Goal: Check status: Check status

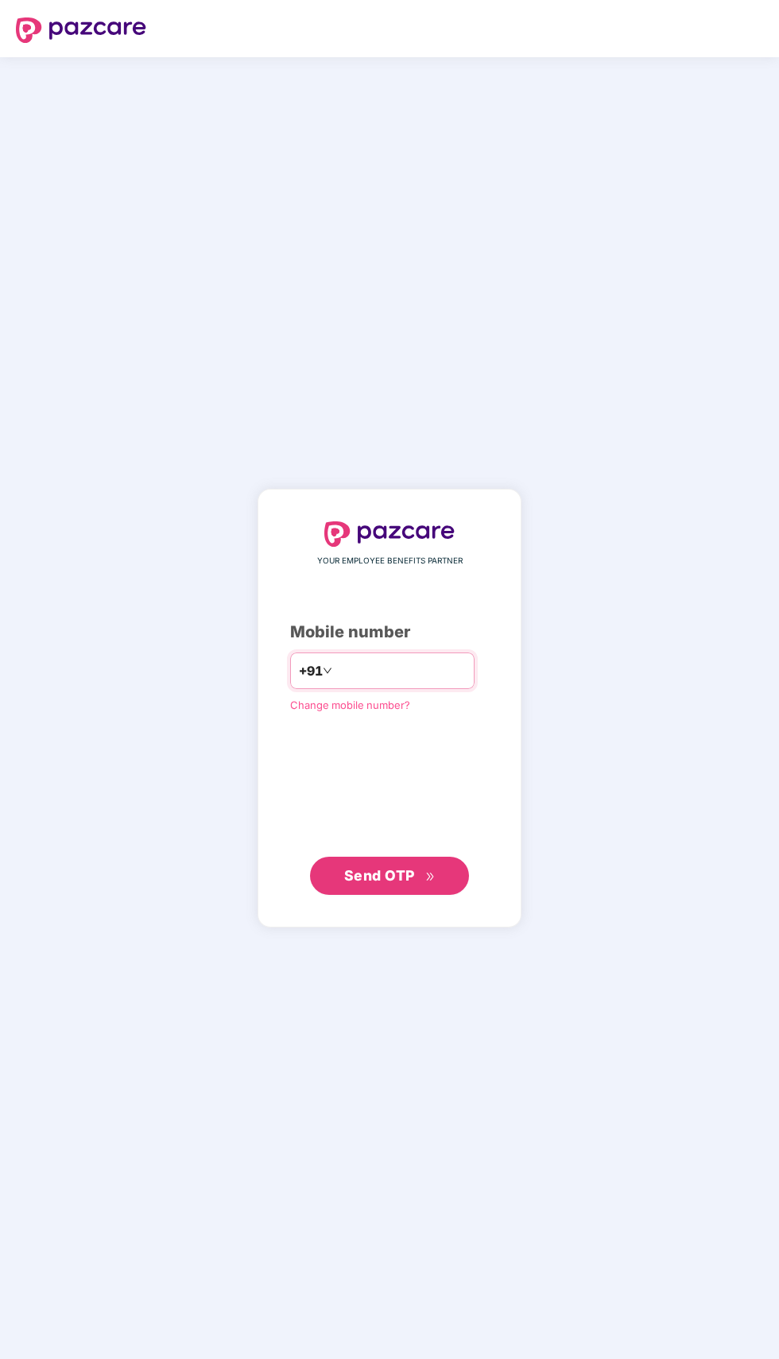
click at [393, 683] on input "number" at bounding box center [400, 670] width 130 height 25
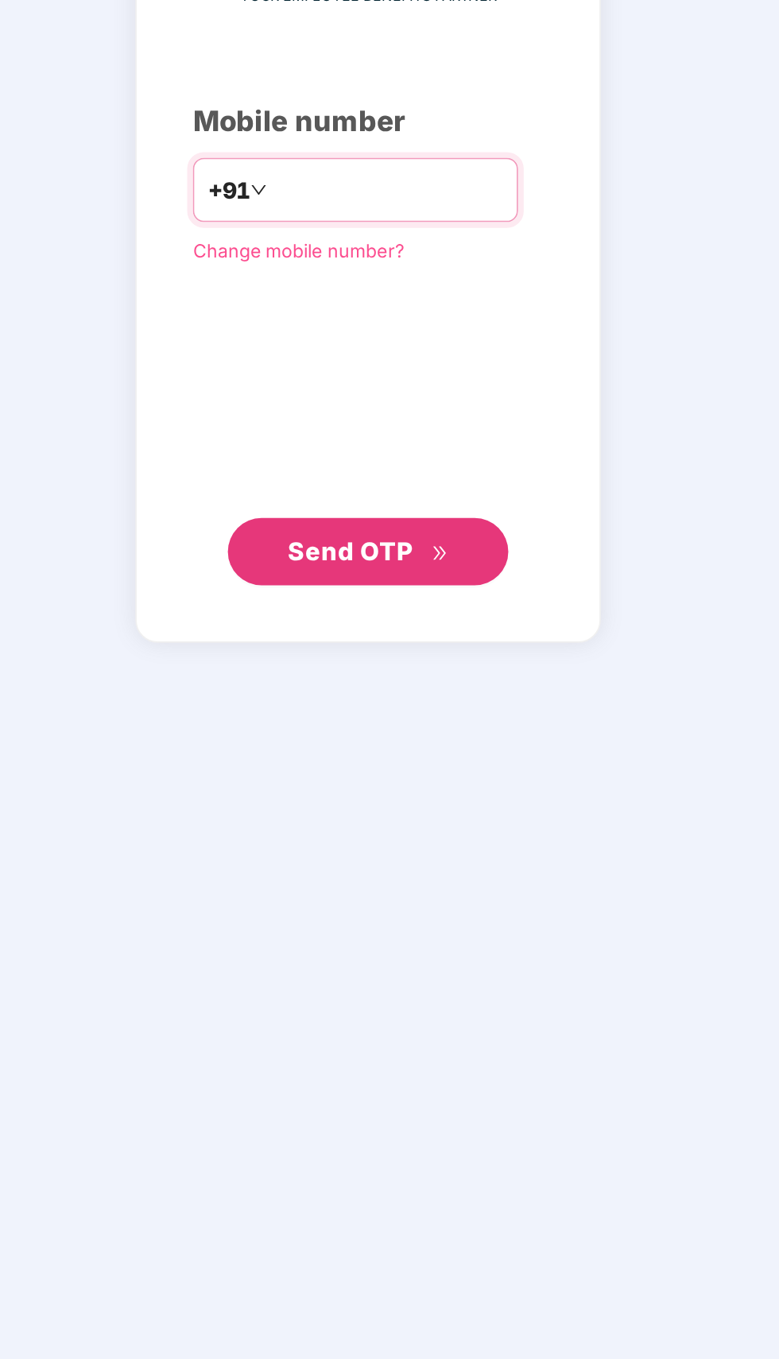
type input "**********"
click at [399, 884] on span "Send OTP" at bounding box center [379, 875] width 71 height 17
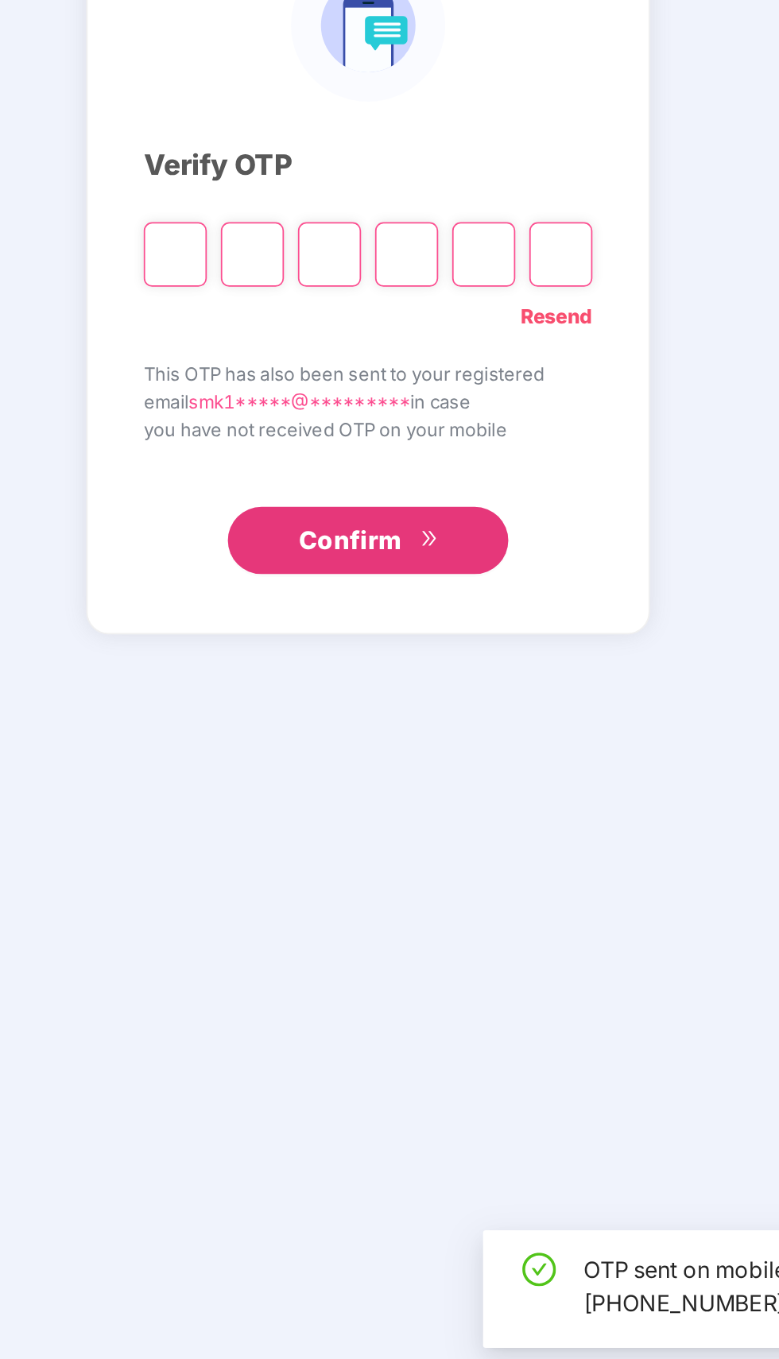
scroll to position [5, 0]
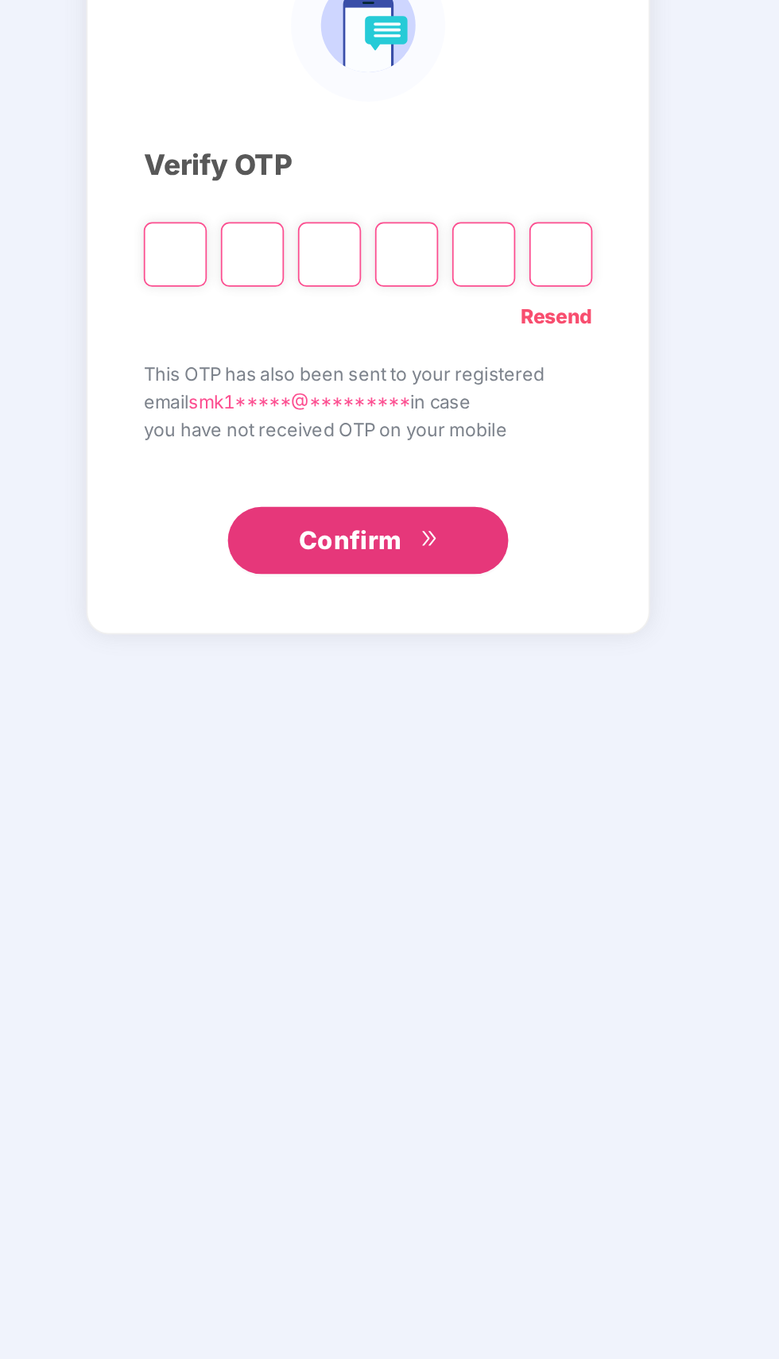
click at [285, 726] on input "Please enter verification code. Digit 1" at bounding box center [280, 707] width 36 height 37
type input "*"
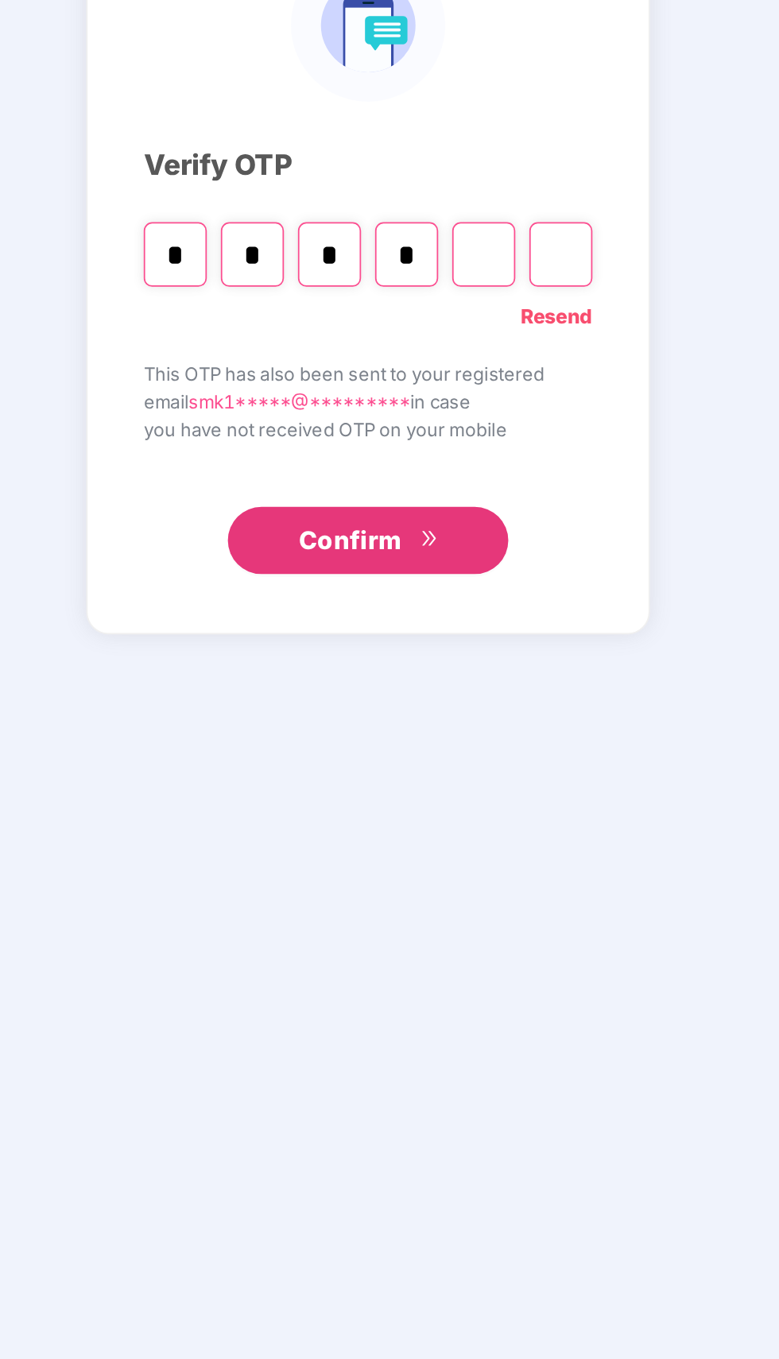
type input "*"
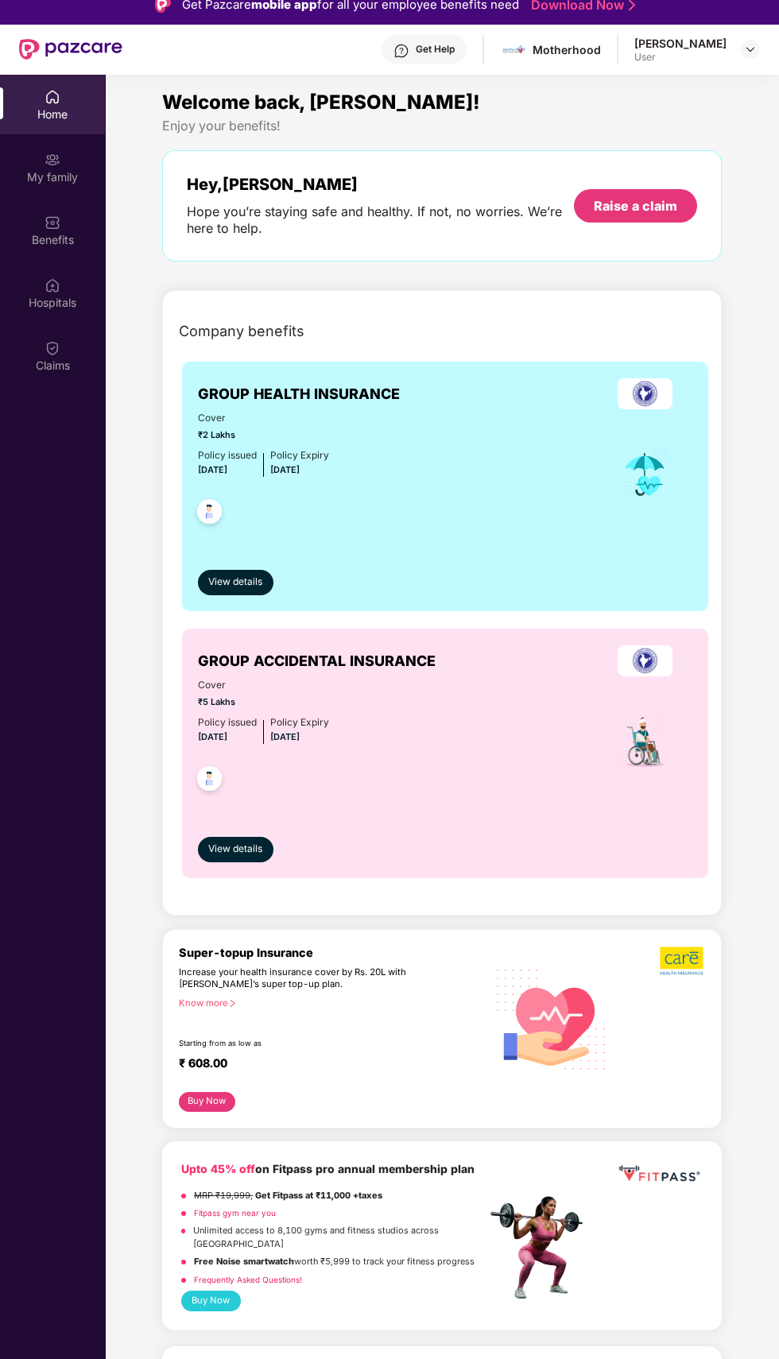
scroll to position [13, 0]
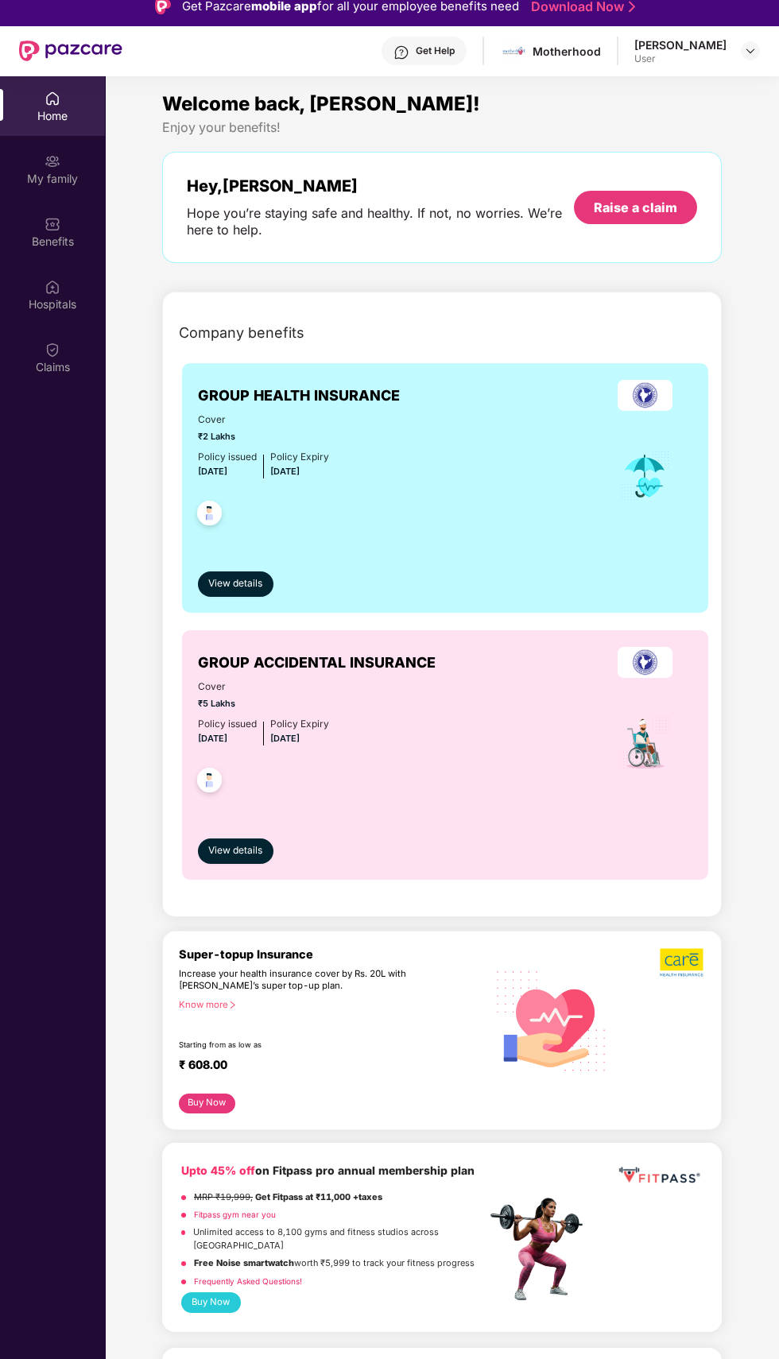
click at [66, 371] on div "Claims" at bounding box center [52, 367] width 105 height 16
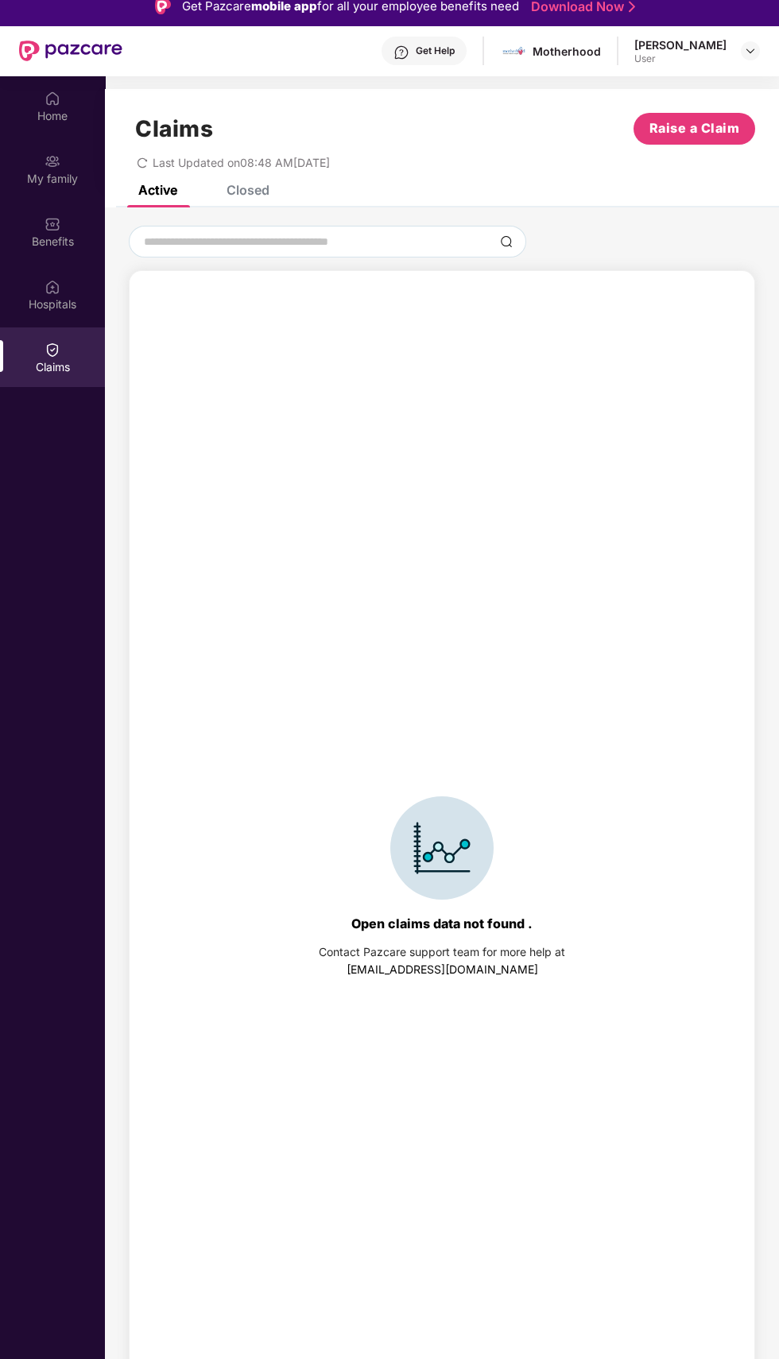
click at [251, 189] on div "Closed" at bounding box center [247, 190] width 43 height 16
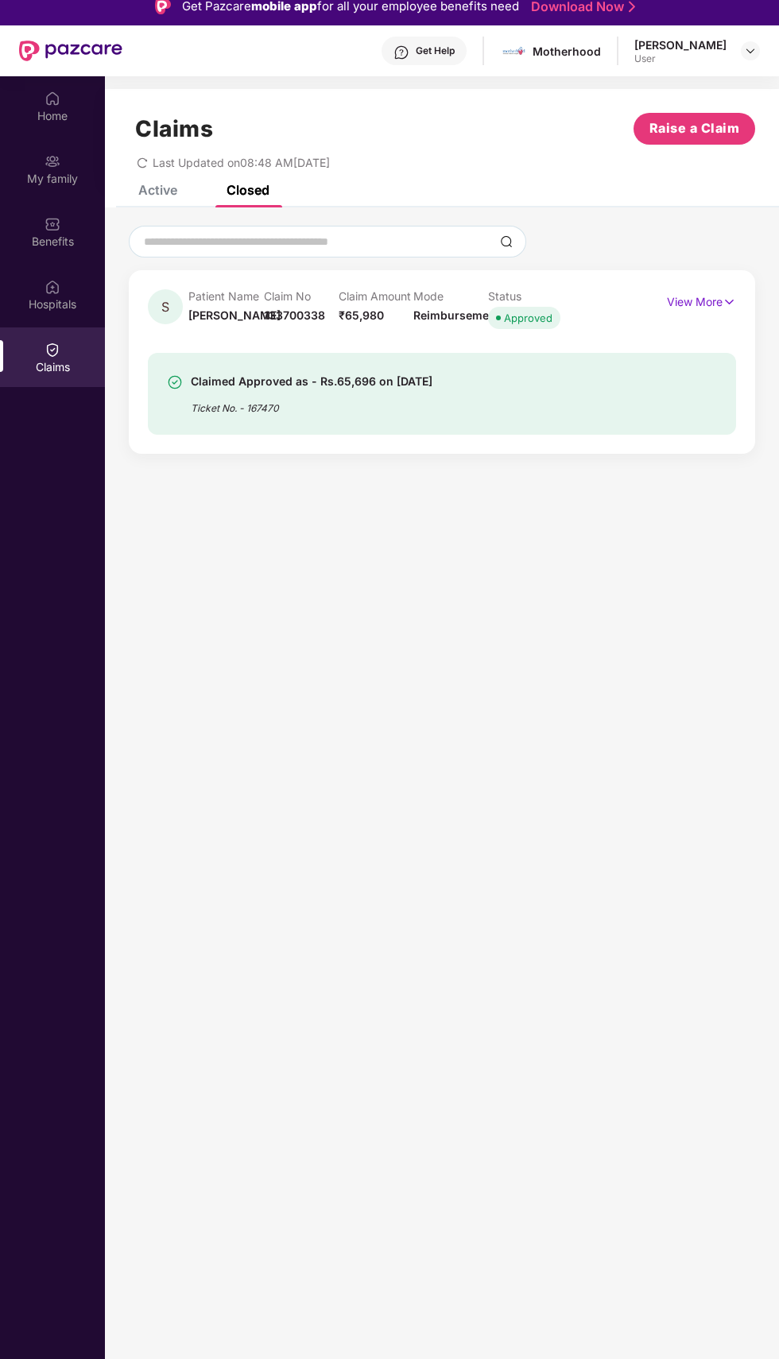
click at [729, 301] on img at bounding box center [729, 301] width 14 height 17
